Goal: Task Accomplishment & Management: Use online tool/utility

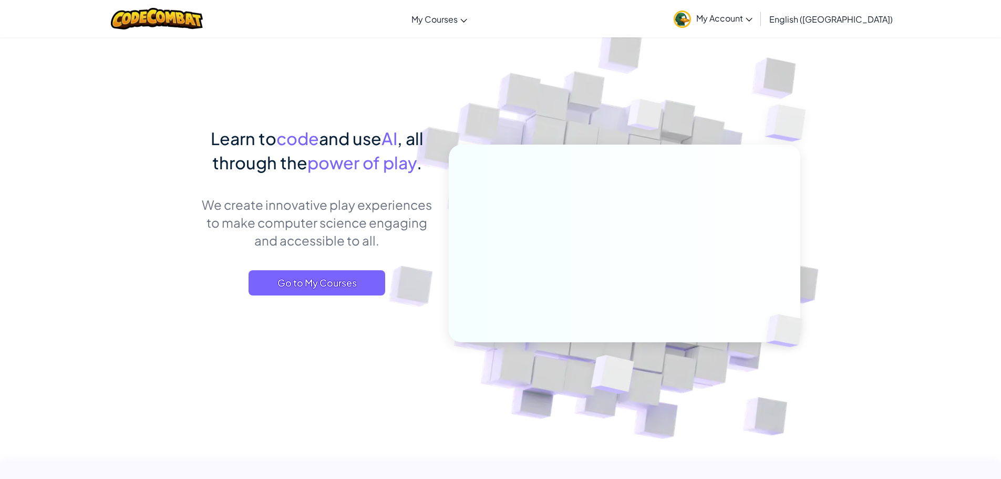
click at [873, 15] on span "English ([GEOGRAPHIC_DATA])" at bounding box center [830, 19] width 123 height 11
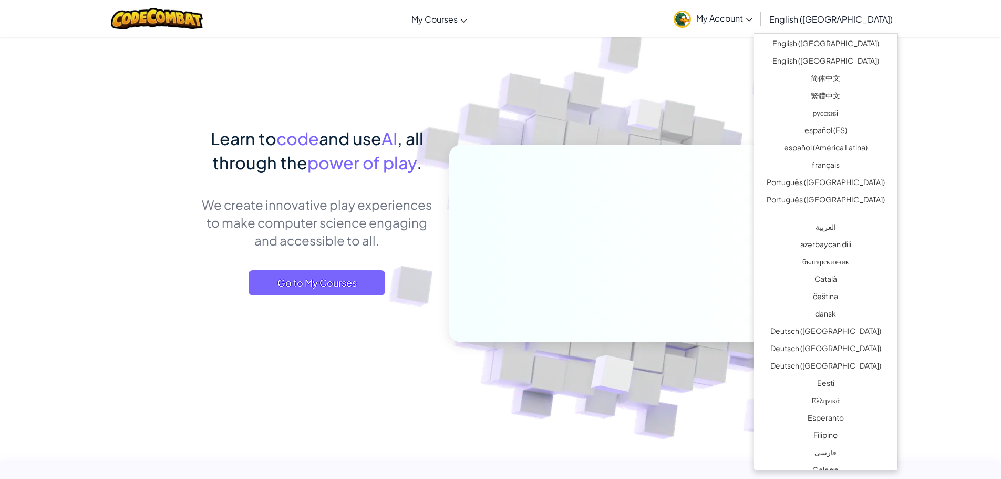
click at [757, 10] on link "My Account" at bounding box center [712, 18] width 89 height 33
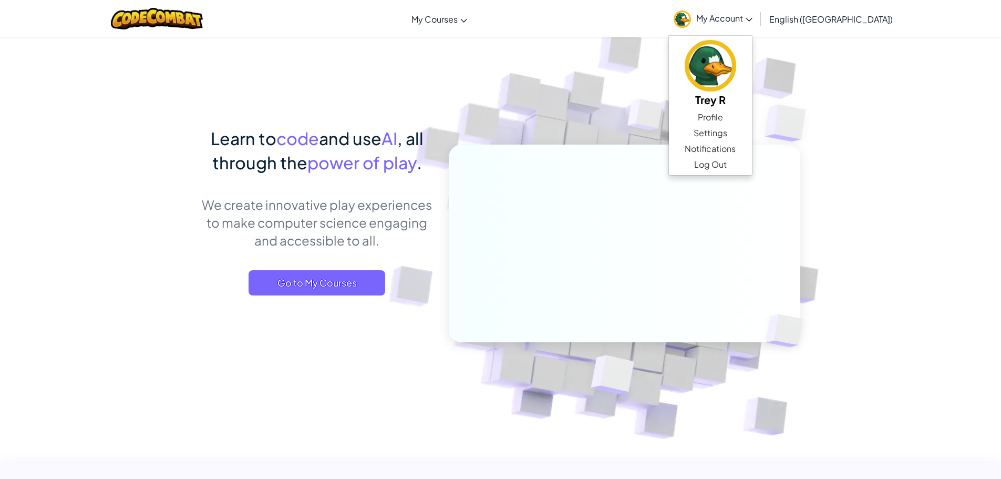
click at [752, 15] on span "My Account" at bounding box center [724, 18] width 56 height 11
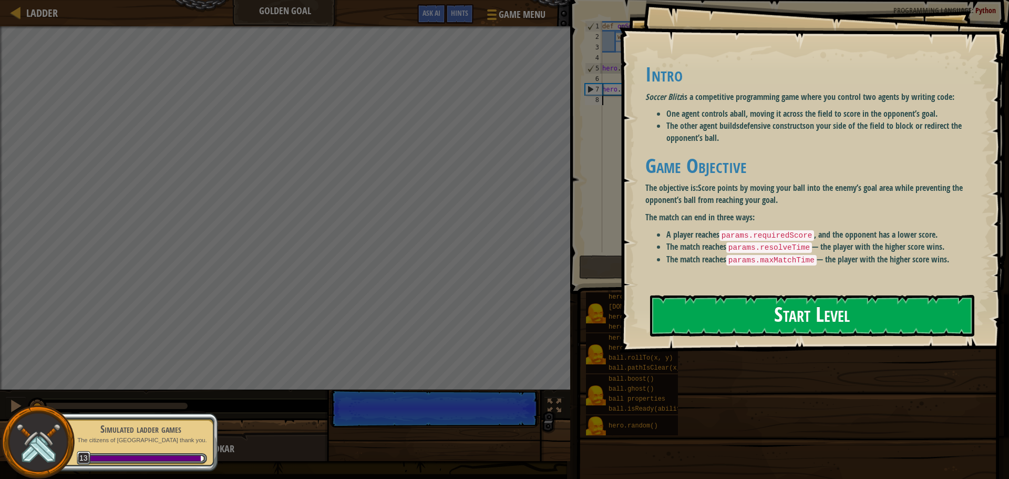
click at [734, 326] on button "Start Level" at bounding box center [812, 315] width 324 height 41
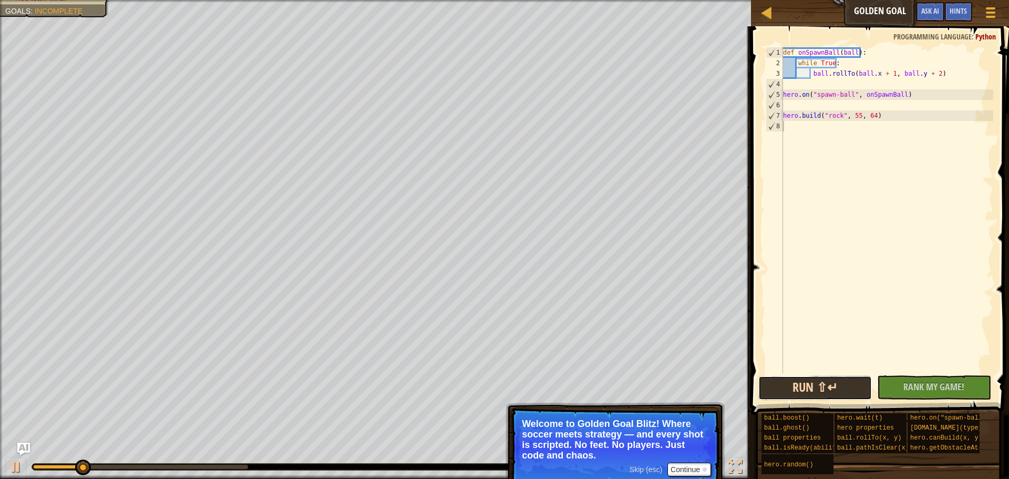
click at [822, 387] on button "Run ⇧↵" at bounding box center [814, 388] width 113 height 24
drag, startPoint x: 760, startPoint y: 382, endPoint x: 774, endPoint y: 385, distance: 14.3
click at [761, 382] on button "Run ⇧↵" at bounding box center [814, 388] width 113 height 24
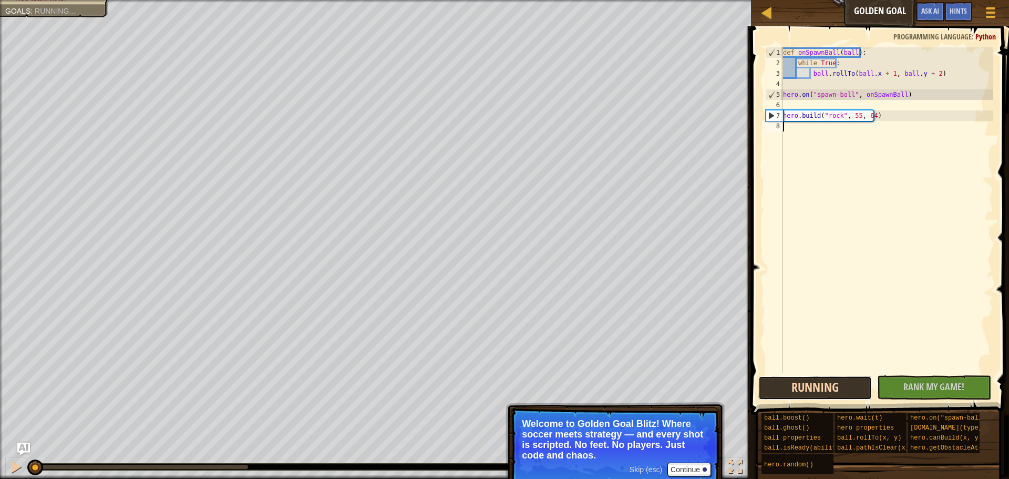
click at [774, 385] on button "Running" at bounding box center [814, 388] width 113 height 24
click at [774, 385] on button "Run ⇧↵" at bounding box center [814, 388] width 113 height 24
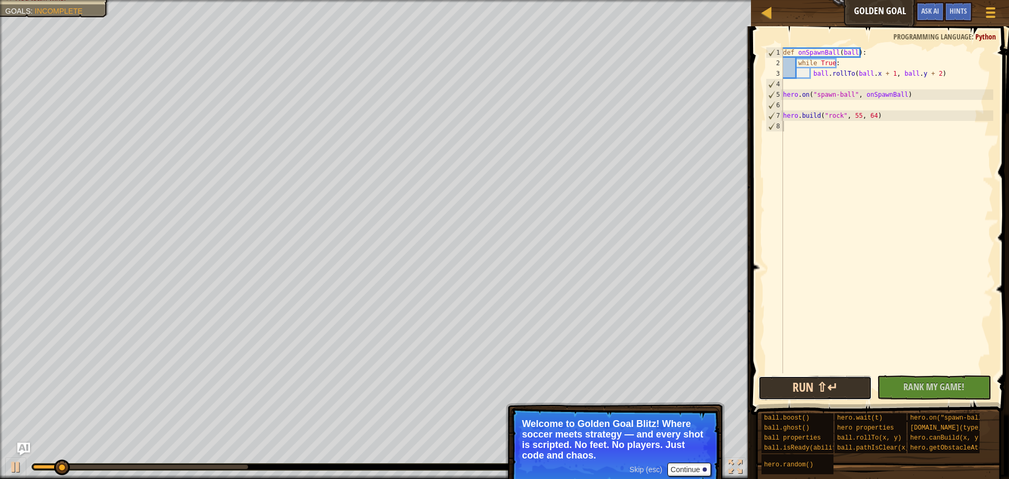
click at [778, 385] on button "Run ⇧↵" at bounding box center [814, 388] width 113 height 24
click at [780, 385] on button "Run ⇧↵" at bounding box center [814, 388] width 113 height 24
click at [688, 466] on p "Skip (esc) Continue Welcome to Golden Goal Blitz! Where soccer meets strategy —…" at bounding box center [615, 447] width 209 height 80
click at [688, 467] on button "Continue" at bounding box center [689, 469] width 44 height 14
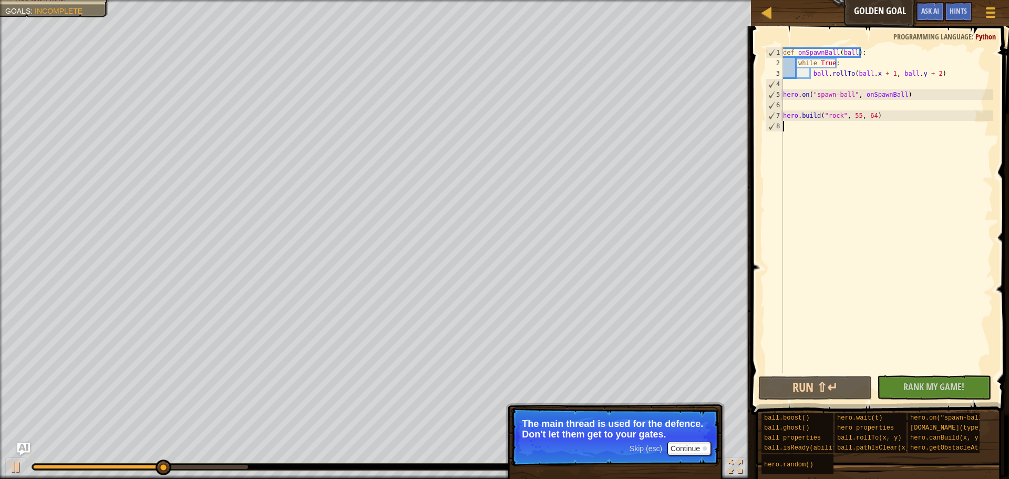
click at [785, 69] on div "def onSpawnBall ( ball ) : while True : ball . rollTo ( ball . x + 1 , ball . y…" at bounding box center [887, 220] width 212 height 347
click at [682, 446] on button "Continue" at bounding box center [689, 448] width 44 height 14
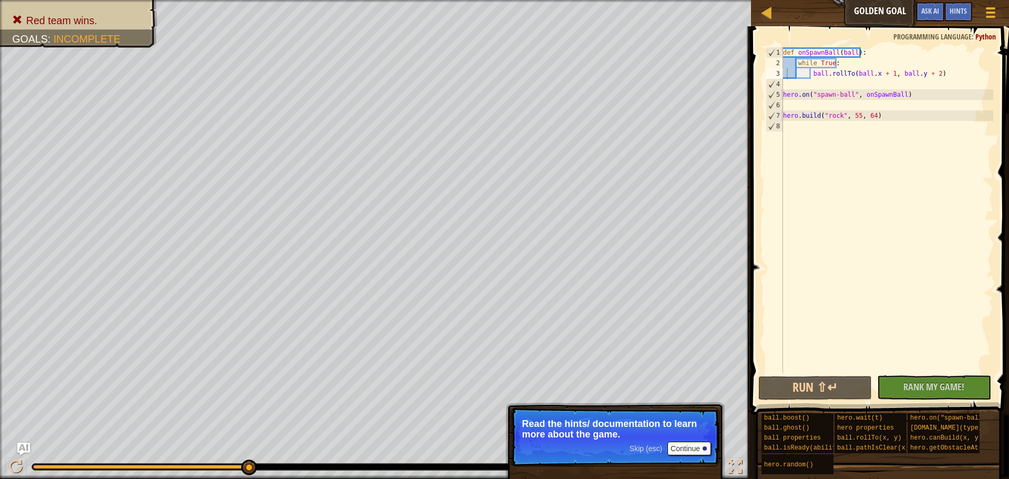
drag, startPoint x: 695, startPoint y: 459, endPoint x: 692, endPoint y: 451, distance: 8.5
click at [694, 456] on p "Skip (esc) Continue Read the hints/ documentation to learn more about the game." at bounding box center [615, 436] width 209 height 59
click at [692, 449] on button "Continue" at bounding box center [689, 448] width 44 height 14
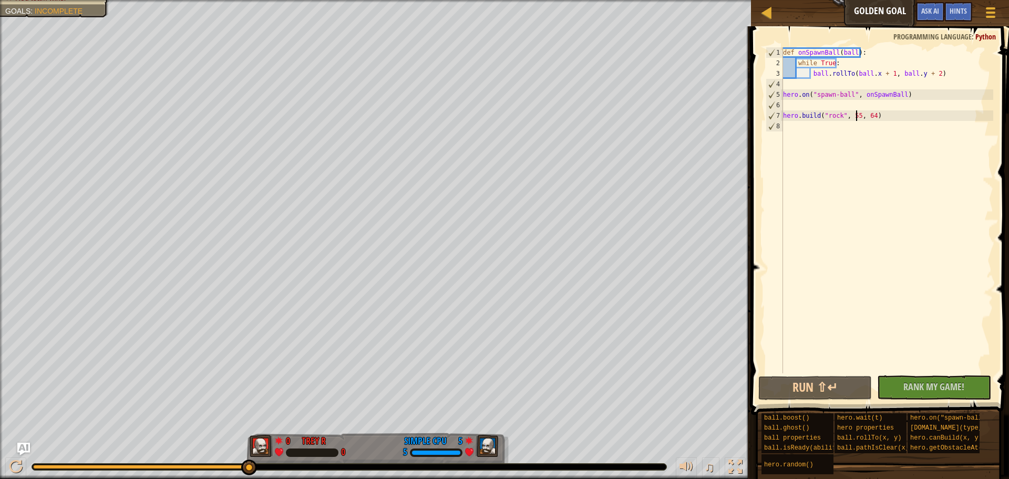
click at [856, 115] on div "def onSpawnBall ( ball ) : while True : ball . rollTo ( ball . x + 1 , ball . y…" at bounding box center [887, 220] width 212 height 347
type textarea "hero.build("rock", 55, 64)"
drag, startPoint x: 868, startPoint y: 215, endPoint x: 886, endPoint y: 196, distance: 26.8
click at [870, 207] on div "def onSpawnBall ( ball ) : while True : ball . rollTo ( ball . x + 1 , ball . y…" at bounding box center [887, 220] width 212 height 347
click at [854, 150] on div "def onSpawnBall ( ball ) : while True : ball . rollTo ( ball . x + 1 , ball . y…" at bounding box center [887, 220] width 212 height 347
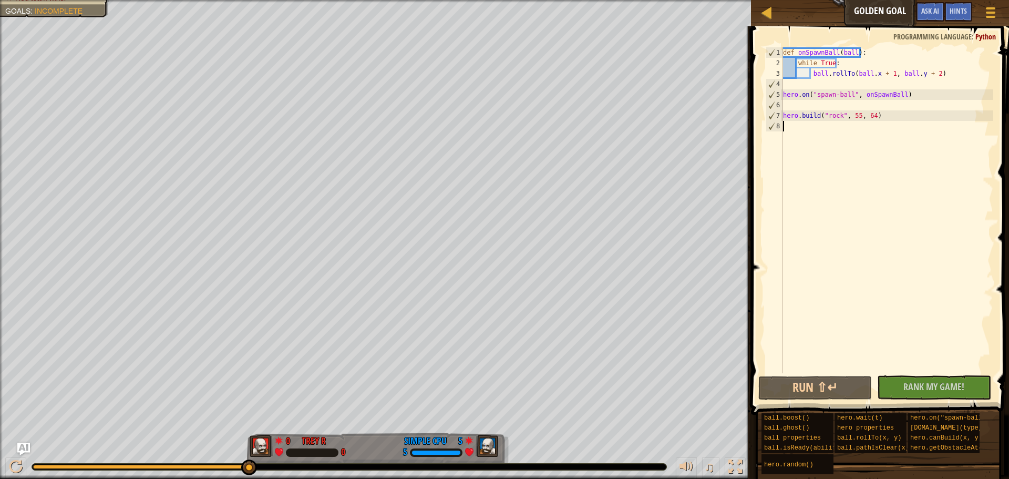
click at [837, 169] on div "def onSpawnBall ( ball ) : while True : ball . rollTo ( ball . x + 1 , ball . y…" at bounding box center [887, 220] width 212 height 347
click at [803, 105] on div "def onSpawnBall ( ball ) : while True : ball . rollTo ( ball . x + 1 , ball . y…" at bounding box center [887, 220] width 212 height 347
click at [889, 75] on div "def onSpawnBall ( ball ) : while True : ball . rollTo ( ball . x + 1 , ball . y…" at bounding box center [887, 220] width 212 height 347
click at [885, 74] on div "def onSpawnBall ( ball ) : while True : ball . rollTo ( ball . x + 1 , ball . y…" at bounding box center [887, 220] width 212 height 347
click at [888, 73] on div "def onSpawnBall ( ball ) : while True : ball . rollTo ( ball . x + 1 , ball . y…" at bounding box center [887, 220] width 212 height 347
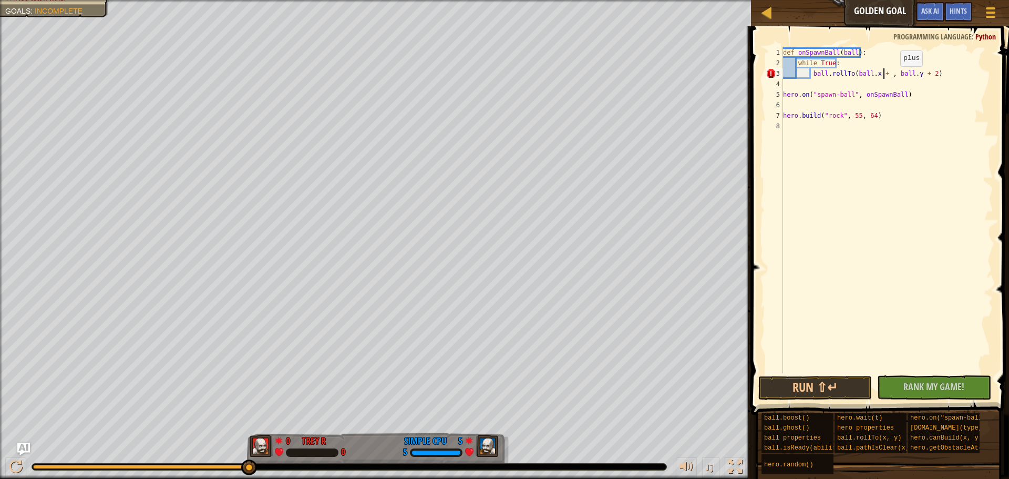
scroll to position [5, 9]
type textarea "ball.rollTo(ball.x + 3, ball.y + 2)"
click at [797, 383] on button "Run ⇧↵" at bounding box center [814, 388] width 113 height 24
